Goal: Use online tool/utility: Utilize a website feature to perform a specific function

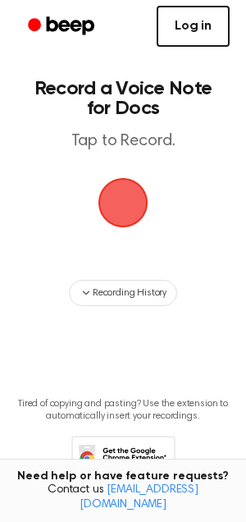
click at [199, 12] on link "Log in" at bounding box center [193, 26] width 73 height 41
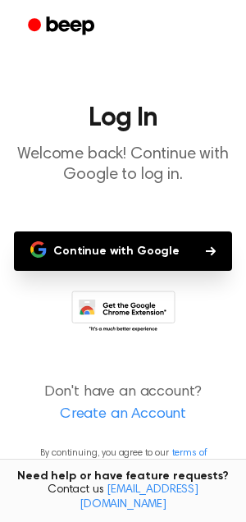
click at [125, 241] on button "Continue with Google" at bounding box center [123, 250] width 218 height 39
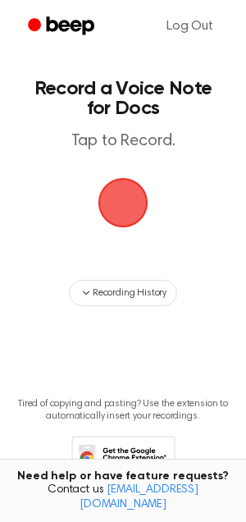
click at [126, 210] on span "button" at bounding box center [122, 202] width 91 height 91
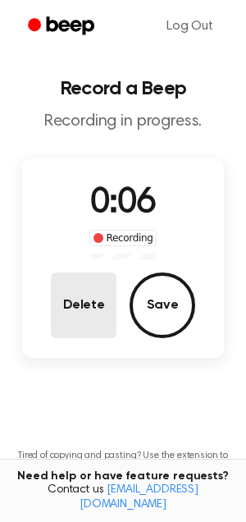
click at [81, 292] on button "Delete" at bounding box center [84, 305] width 66 height 66
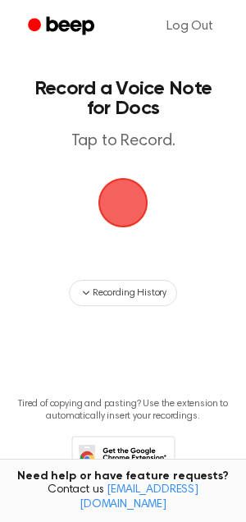
click at [110, 193] on span "button" at bounding box center [122, 202] width 63 height 63
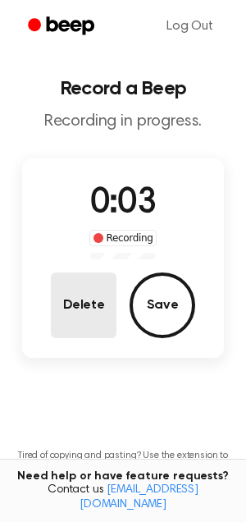
click at [98, 304] on button "Delete" at bounding box center [84, 305] width 66 height 66
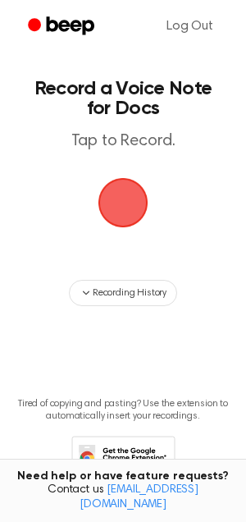
click at [119, 204] on span "button" at bounding box center [123, 203] width 92 height 92
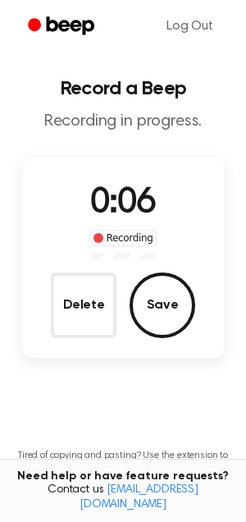
click at [119, 204] on span "0:06" at bounding box center [123, 203] width 66 height 34
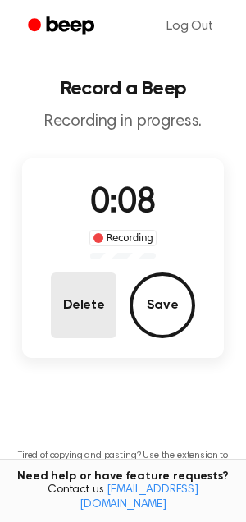
click at [89, 291] on button "Delete" at bounding box center [84, 305] width 66 height 66
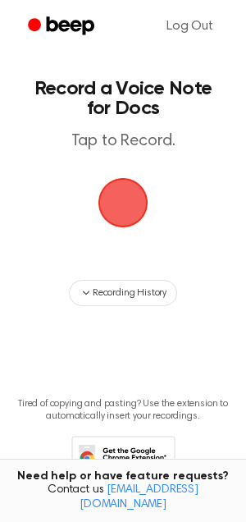
click at [127, 194] on span "button" at bounding box center [123, 202] width 58 height 58
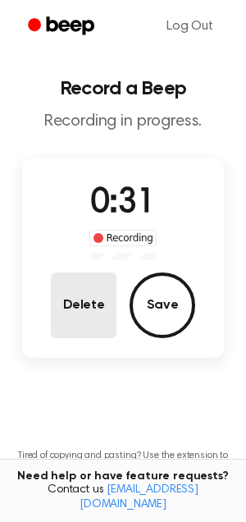
click at [71, 300] on button "Delete" at bounding box center [84, 305] width 66 height 66
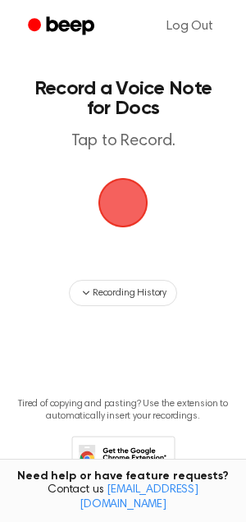
click at [112, 205] on span "button" at bounding box center [122, 202] width 81 height 81
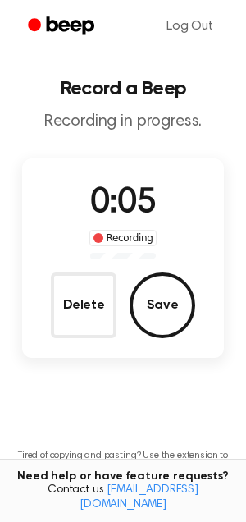
click at [111, 205] on span "0:05" at bounding box center [123, 203] width 66 height 34
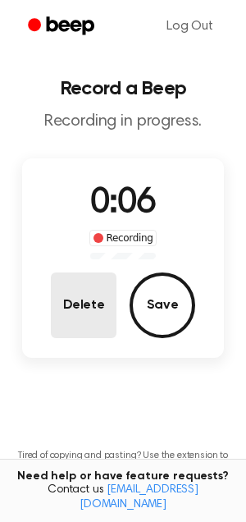
click at [89, 283] on button "Delete" at bounding box center [84, 305] width 66 height 66
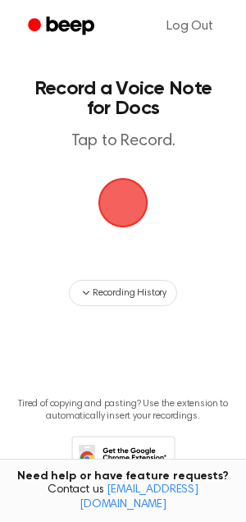
click at [143, 184] on div "button" at bounding box center [122, 202] width 49 height 49
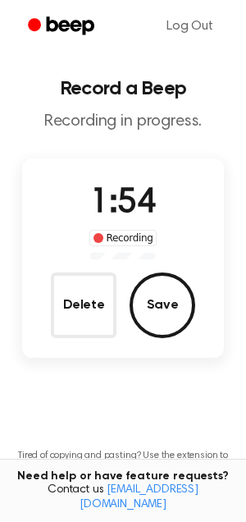
click at [165, 313] on button "Save" at bounding box center [163, 305] width 66 height 66
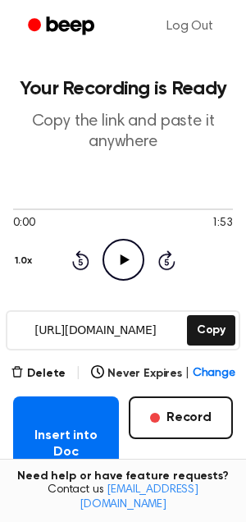
click at [116, 260] on icon "Play Audio" at bounding box center [124, 260] width 42 height 42
click at [116, 260] on icon "Pause Audio" at bounding box center [124, 260] width 42 height 42
click at [116, 260] on icon "Play Audio" at bounding box center [124, 260] width 42 height 42
drag, startPoint x: 65, startPoint y: 211, endPoint x: 113, endPoint y: 213, distance: 48.4
click at [113, 213] on div at bounding box center [123, 208] width 220 height 13
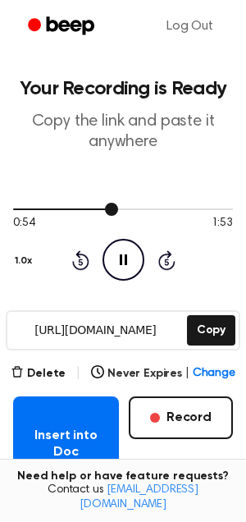
click at [163, 214] on div at bounding box center [123, 208] width 220 height 13
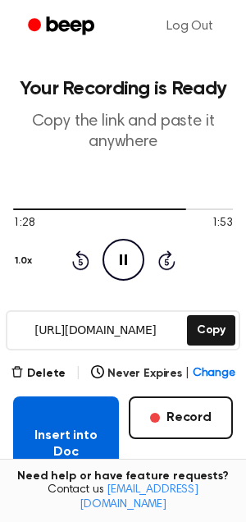
click at [62, 448] on button "Insert into Doc" at bounding box center [66, 443] width 106 height 95
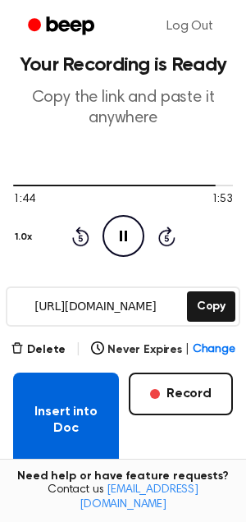
scroll to position [120, 0]
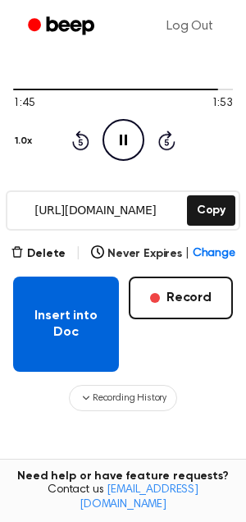
click at [64, 350] on button "Insert into Doc" at bounding box center [66, 324] width 106 height 95
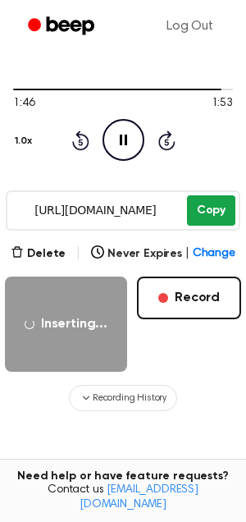
click at [210, 203] on button "Copy" at bounding box center [211, 210] width 48 height 30
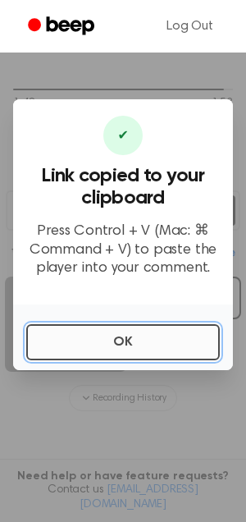
click at [112, 344] on button "OK" at bounding box center [123, 342] width 194 height 36
